Goal: Task Accomplishment & Management: Manage account settings

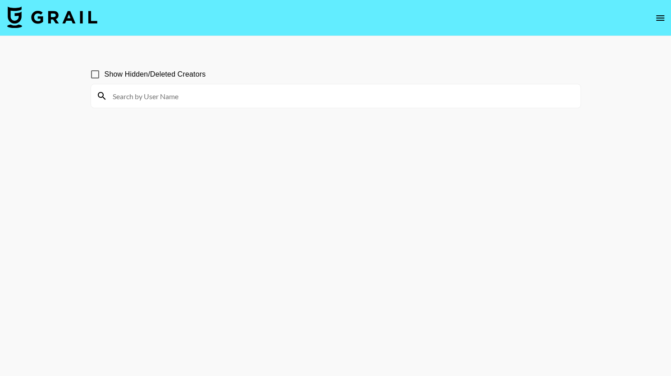
click at [656, 19] on icon "open drawer" at bounding box center [660, 18] width 11 height 11
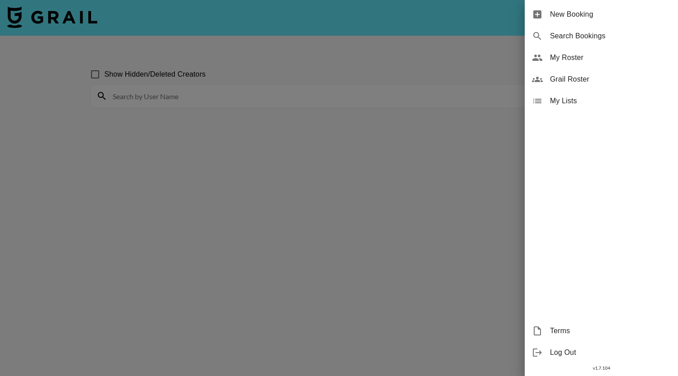
click at [563, 60] on span "My Roster" at bounding box center [610, 57] width 121 height 11
click at [574, 56] on span "My Roster" at bounding box center [610, 57] width 121 height 11
click at [558, 57] on span "My Roster" at bounding box center [610, 57] width 121 height 11
click at [329, 154] on div at bounding box center [339, 188] width 678 height 376
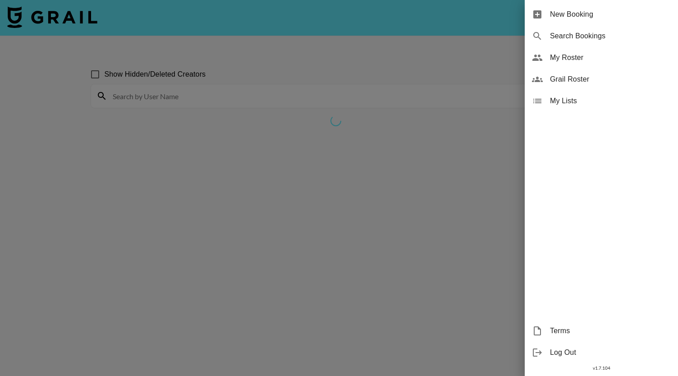
click at [590, 53] on span "My Roster" at bounding box center [610, 57] width 121 height 11
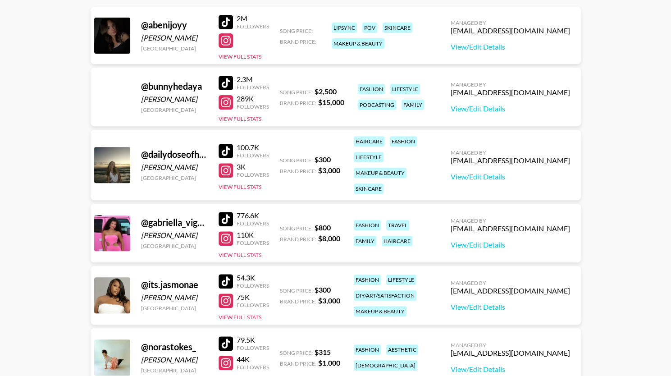
scroll to position [202, 0]
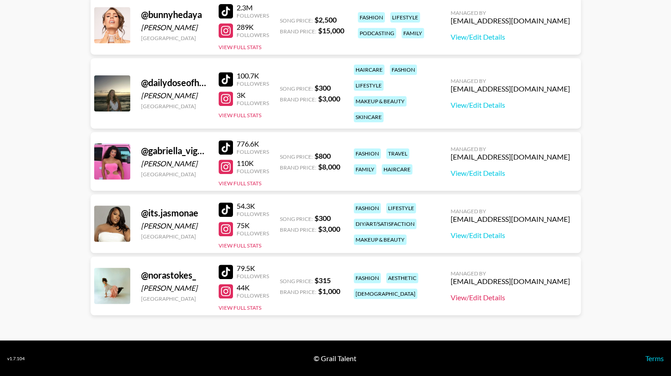
click at [475, 300] on link "View/Edit Details" at bounding box center [510, 297] width 119 height 9
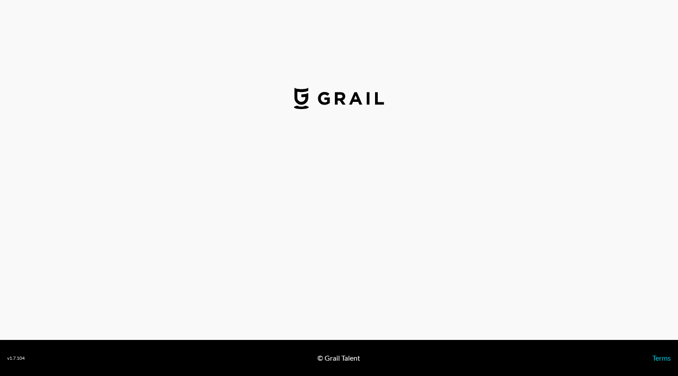
select select "USD"
